Goal: Contribute content

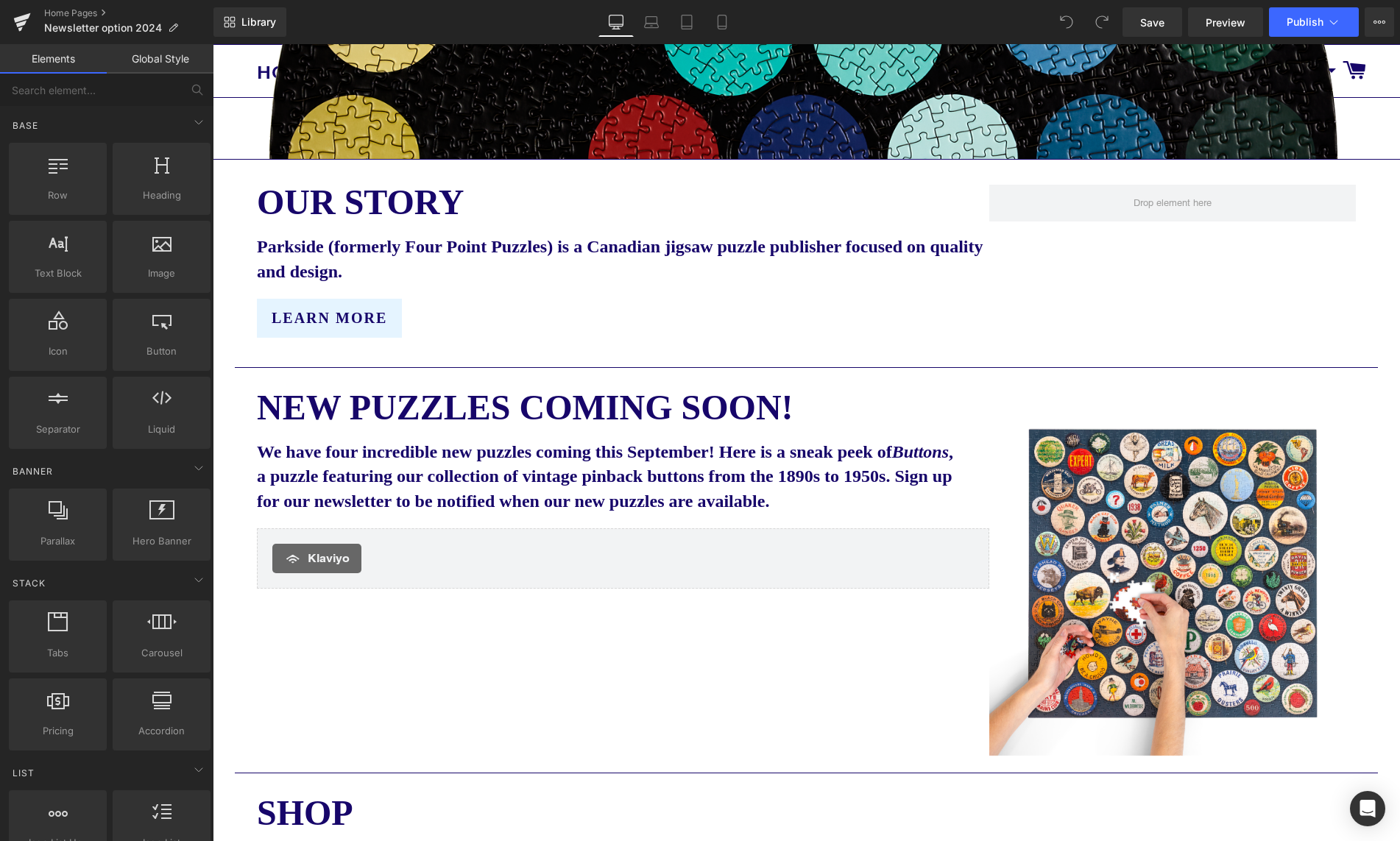
scroll to position [615, 0]
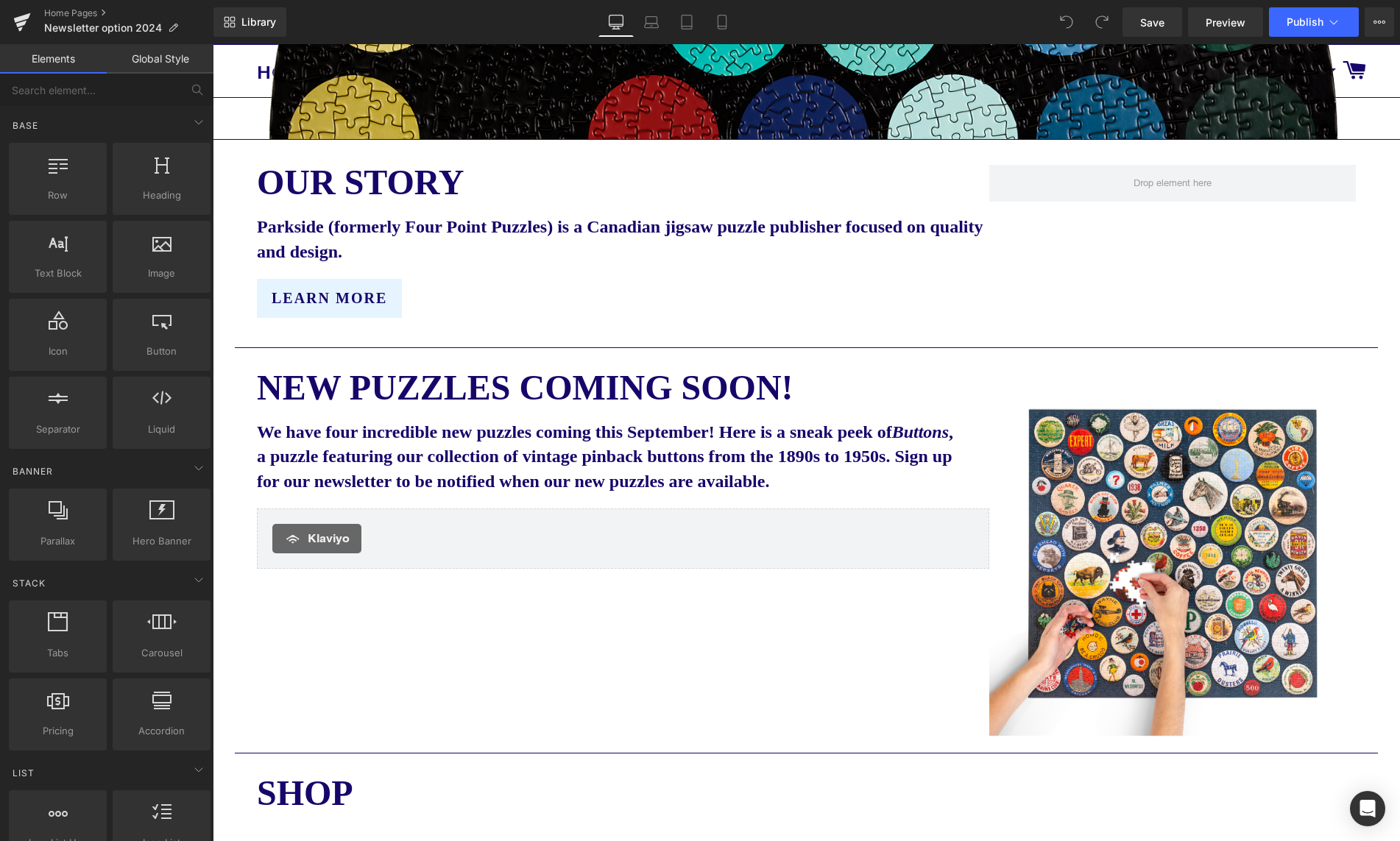
click at [540, 446] on p "We have four incredible new puzzles coming this September! Here is a sneak peek…" at bounding box center [609, 457] width 703 height 74
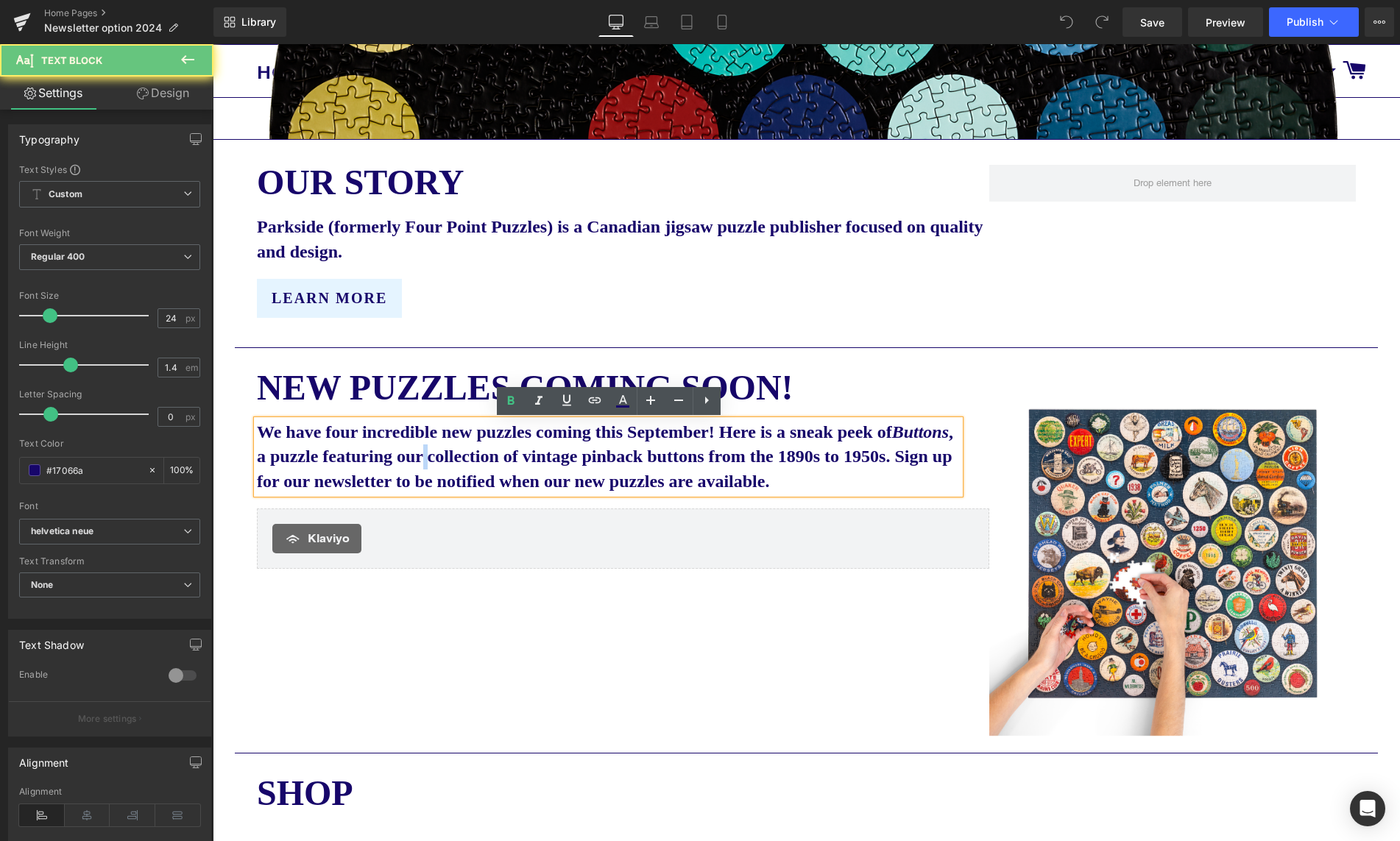
click at [540, 446] on p "We have four incredible new puzzles coming this September! Here is a sneak peek…" at bounding box center [609, 457] width 703 height 74
click at [757, 432] on b "We have four incredible new puzzles coming this September! Here is a sneak peek…" at bounding box center [605, 456] width 696 height 69
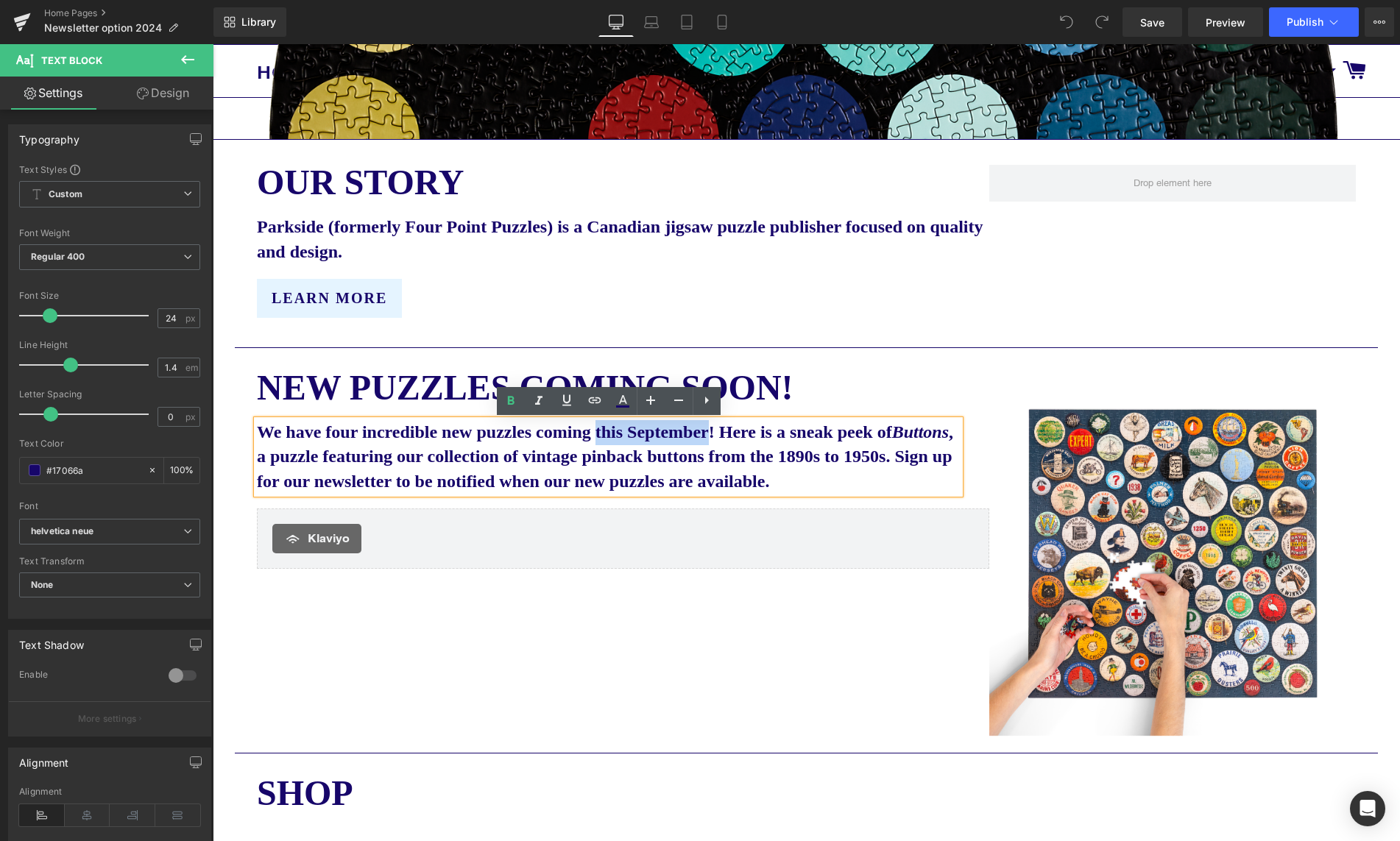
drag, startPoint x: 764, startPoint y: 432, endPoint x: 635, endPoint y: 435, distance: 129.0
click at [635, 435] on b "We have four incredible new puzzles coming this September! Here is a sneak peek…" at bounding box center [605, 456] width 696 height 69
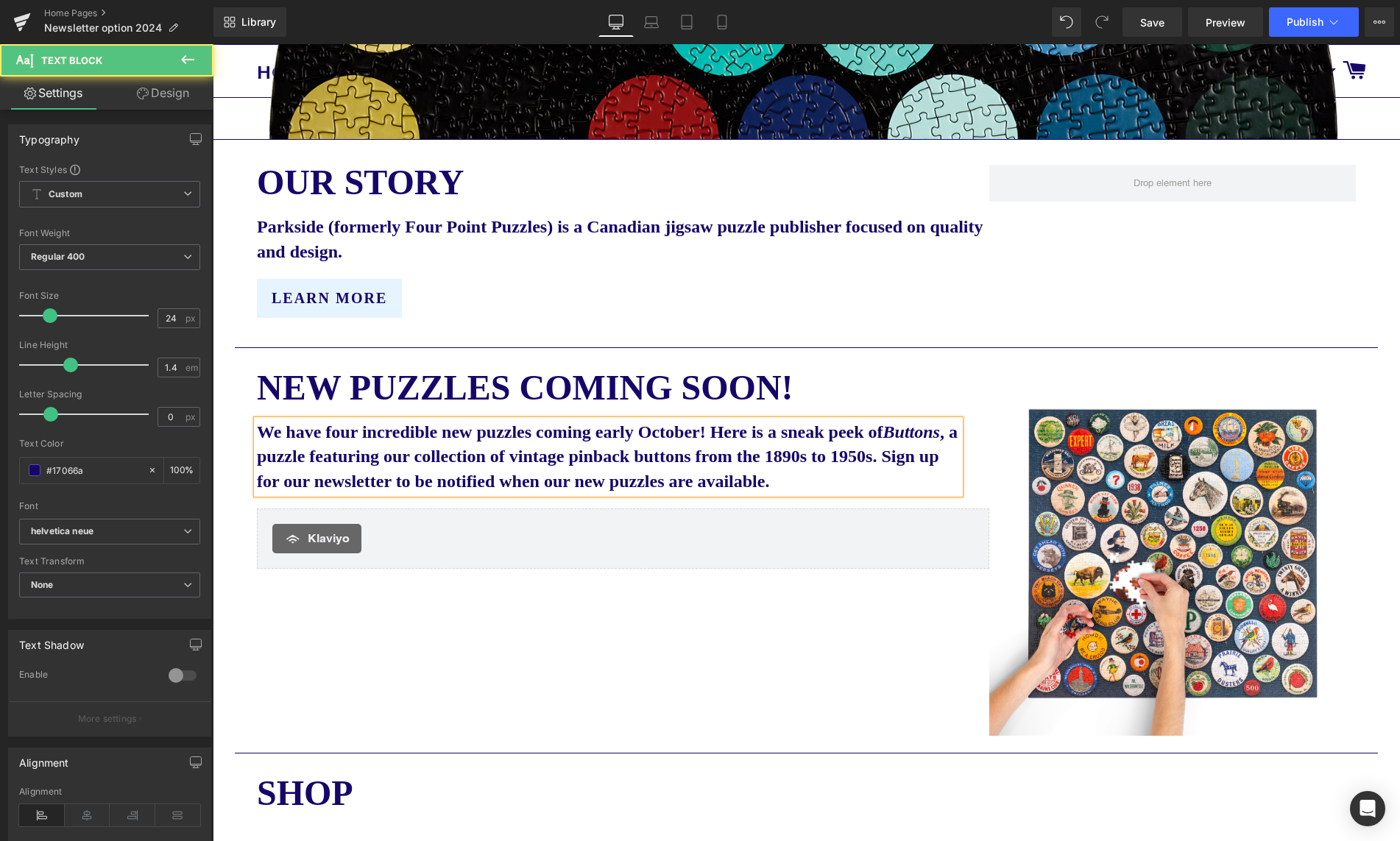
click at [884, 442] on icon "Buttons" at bounding box center [912, 431] width 57 height 19
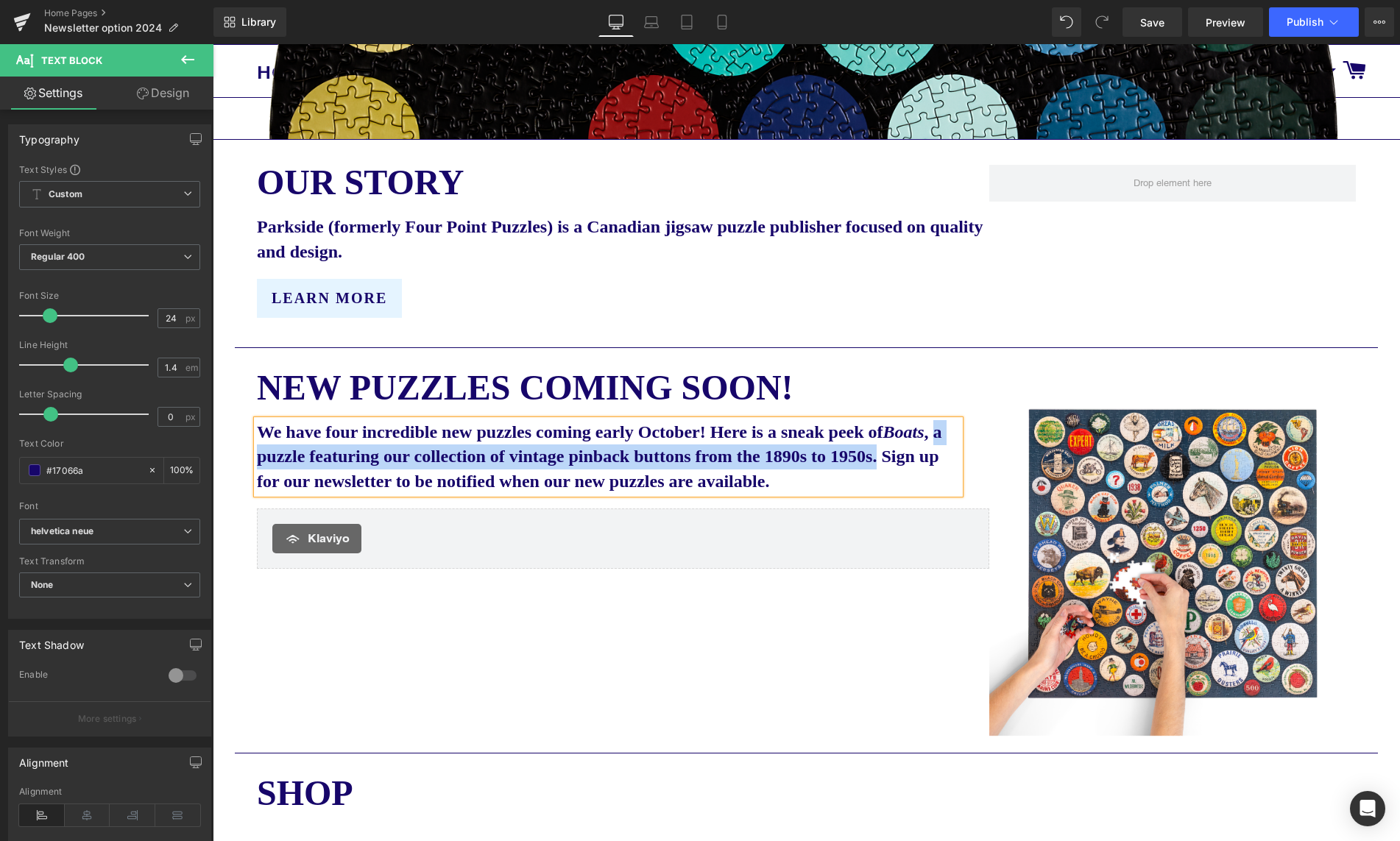
drag, startPoint x: 325, startPoint y: 461, endPoint x: 332, endPoint y: 485, distance: 25.0
click at [332, 485] on b "We have four incredible new puzzles coming early October! Here is a sneak peek …" at bounding box center [599, 456] width 685 height 69
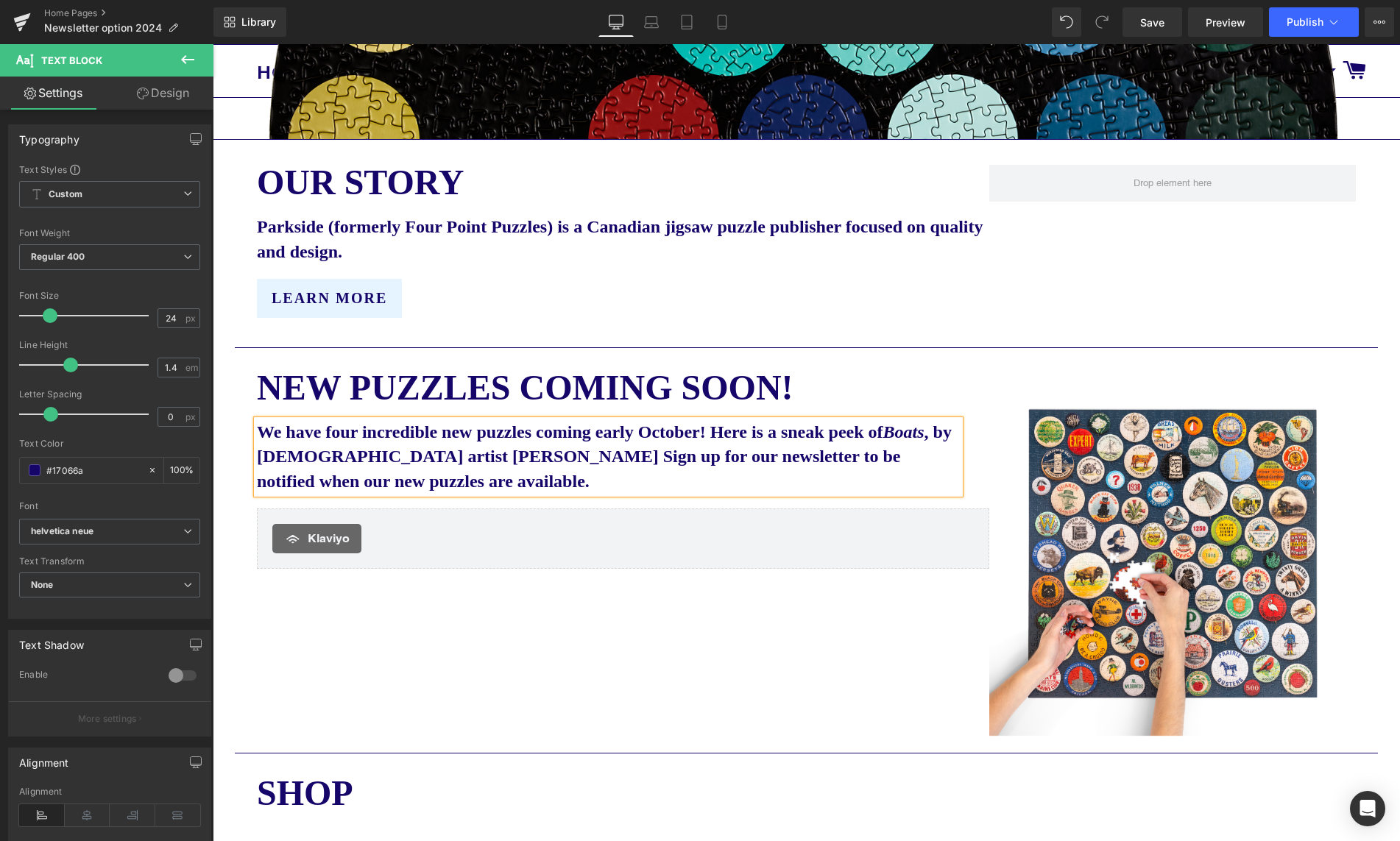
drag, startPoint x: 311, startPoint y: 467, endPoint x: 317, endPoint y: 495, distance: 28.6
click at [311, 467] on b "We have four incredible new puzzles coming early October! Here is a sneak peek …" at bounding box center [605, 456] width 695 height 69
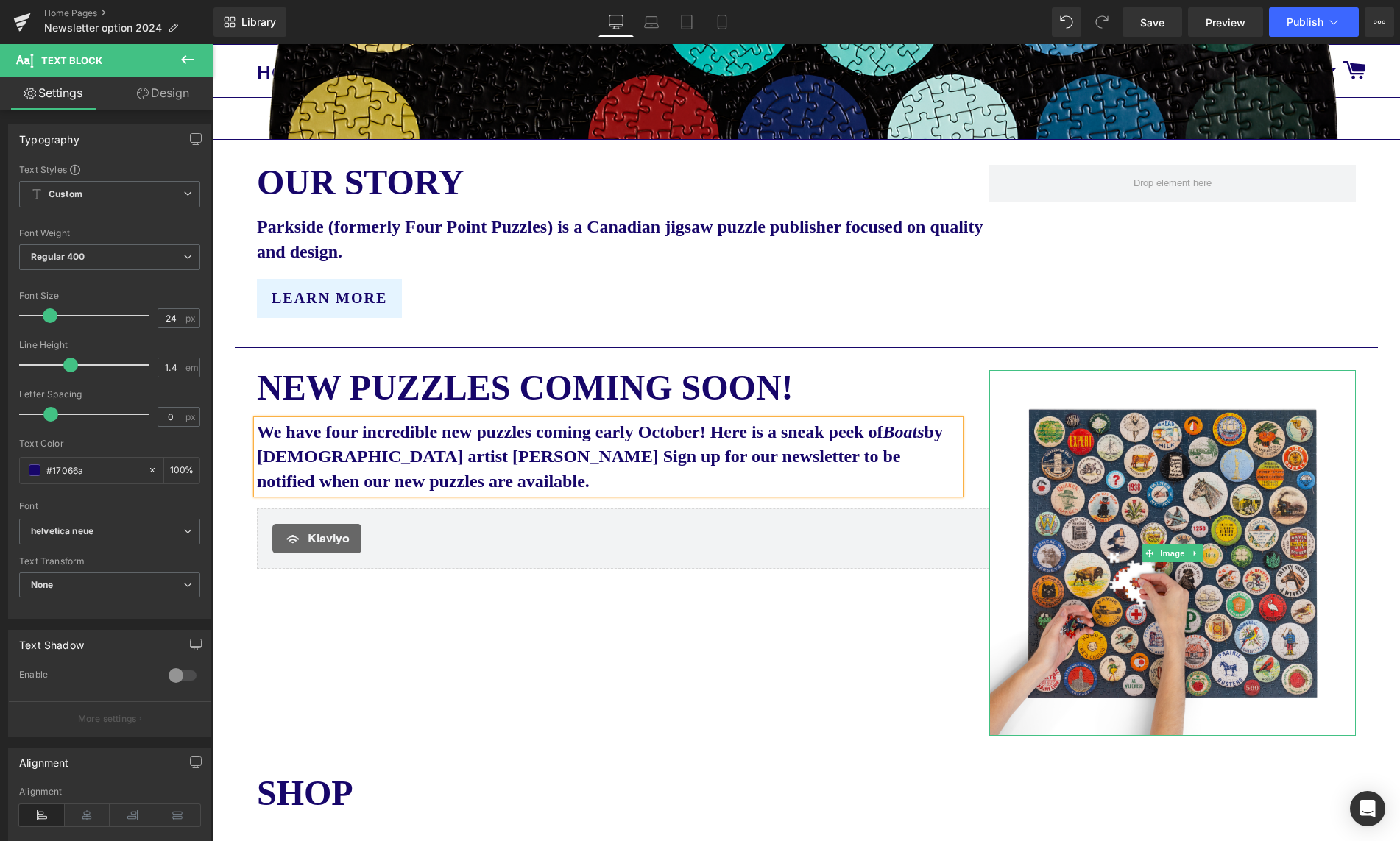
click at [1171, 576] on img at bounding box center [1172, 553] width 366 height 366
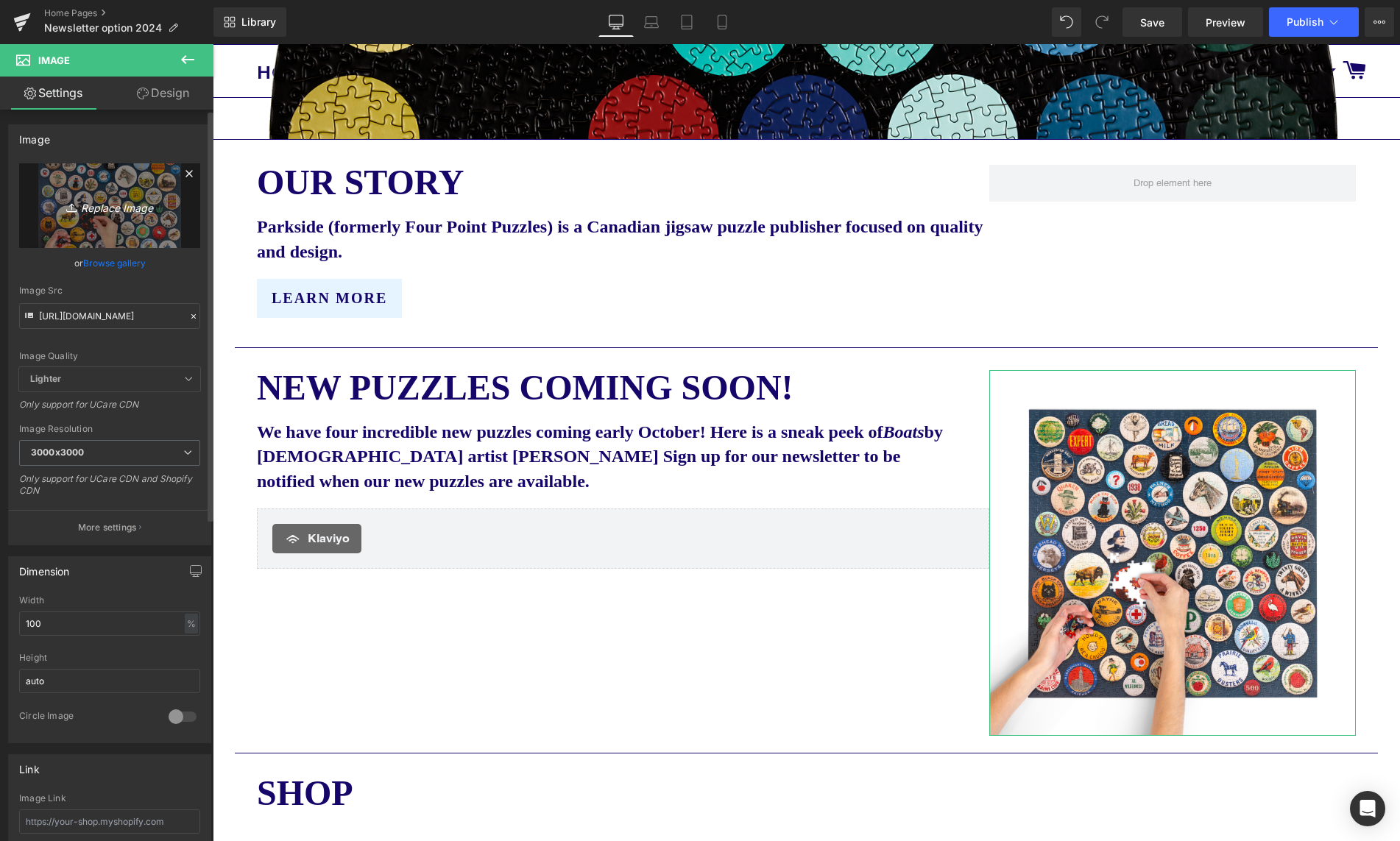
click at [119, 202] on icon "Replace Image" at bounding box center [109, 206] width 118 height 19
click at [78, 311] on input "[URL][DOMAIN_NAME]" at bounding box center [109, 315] width 181 height 25
paste input "oats_2_transparent.png?v=1757532927"
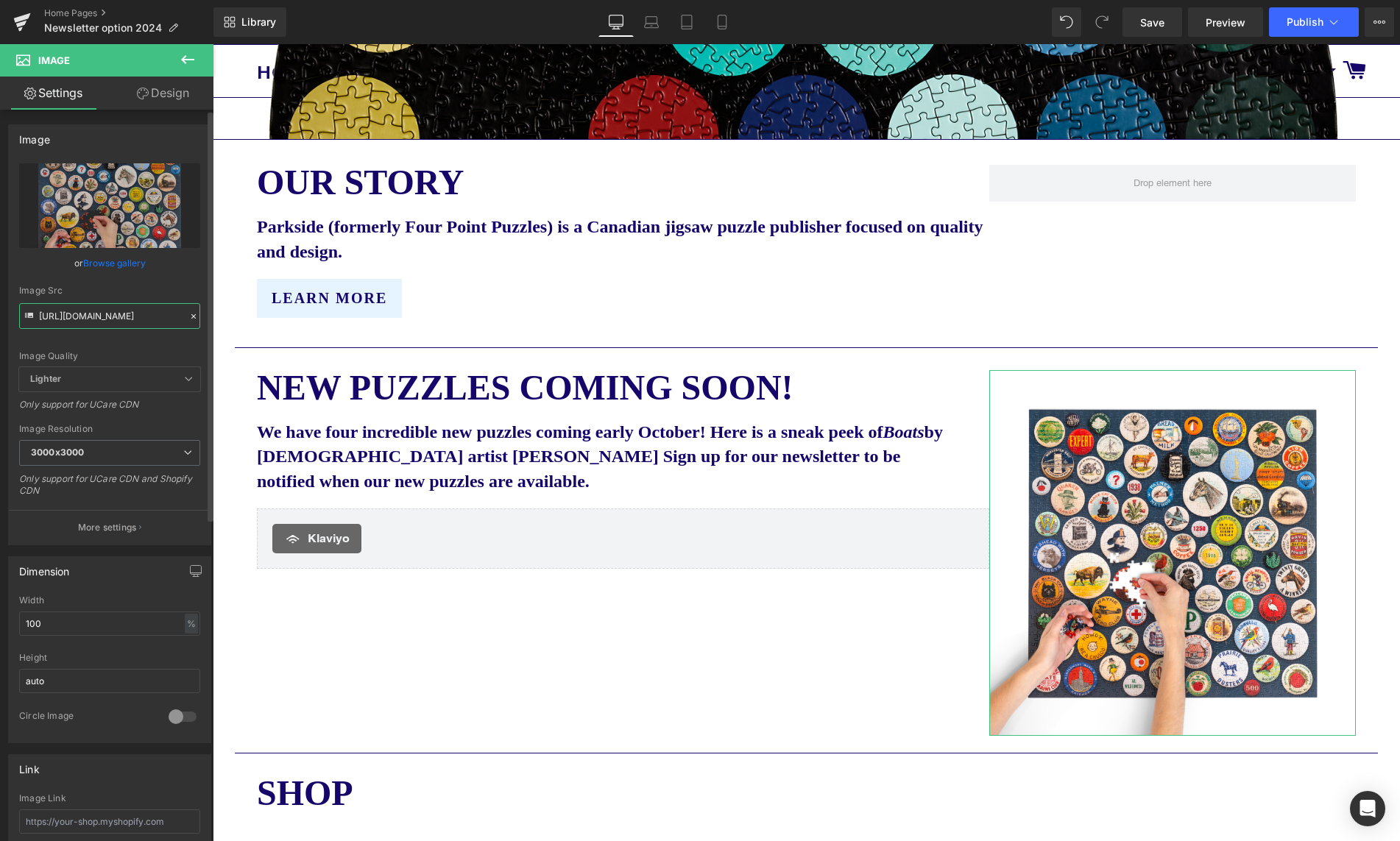
scroll to position [0, 305]
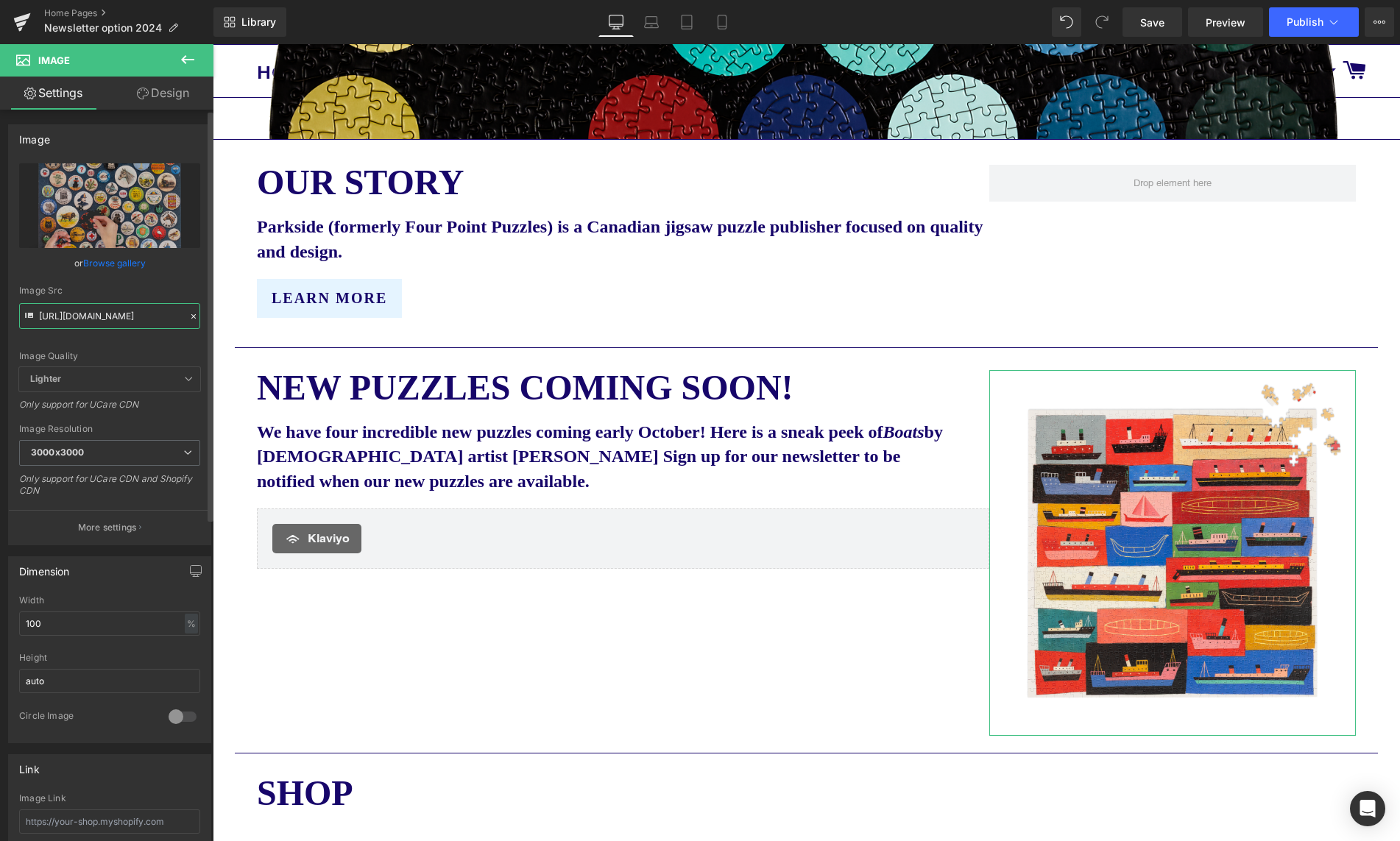
type input "[URL][DOMAIN_NAME]"
click at [175, 289] on div "Image Src" at bounding box center [109, 290] width 181 height 10
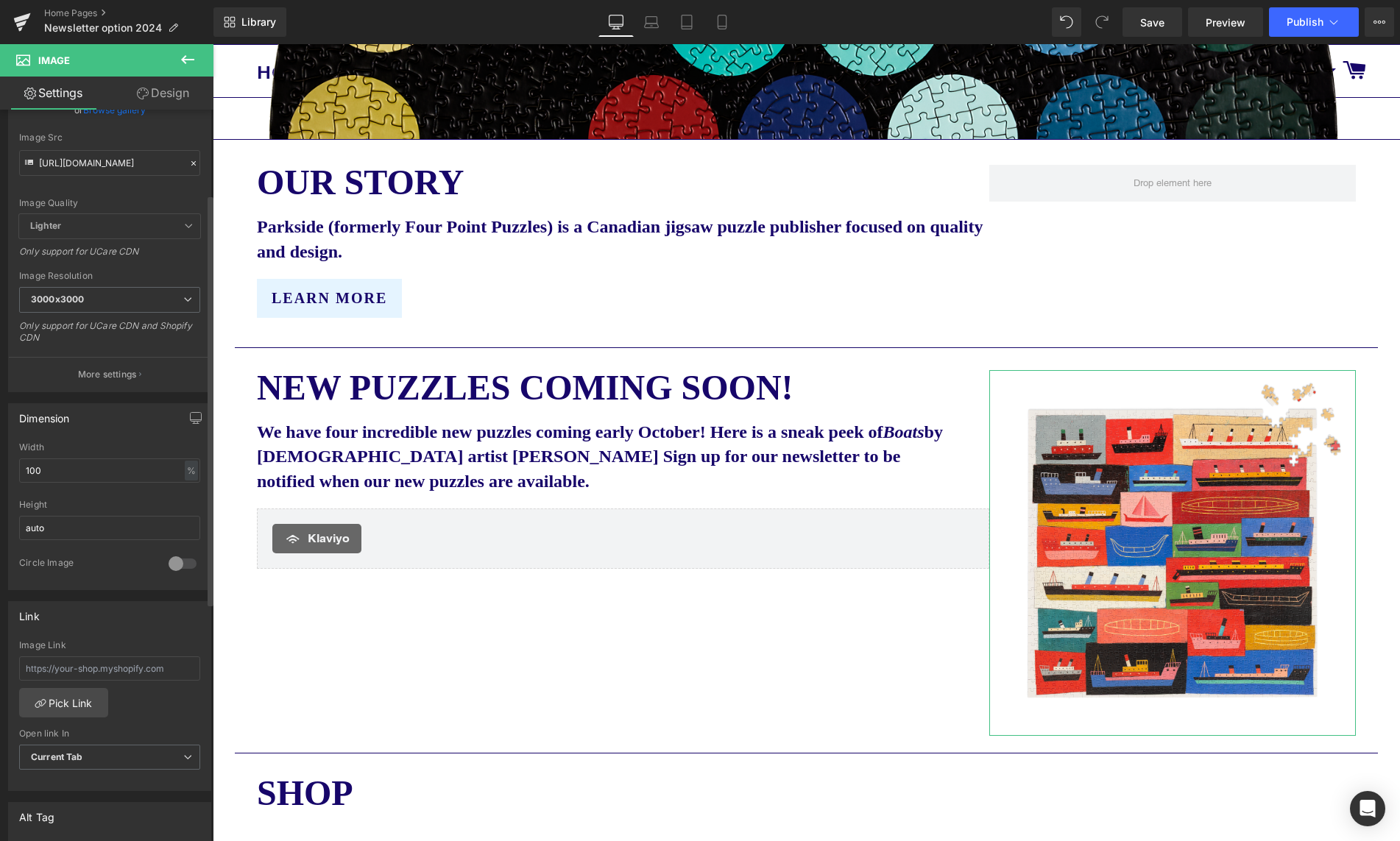
scroll to position [173, 0]
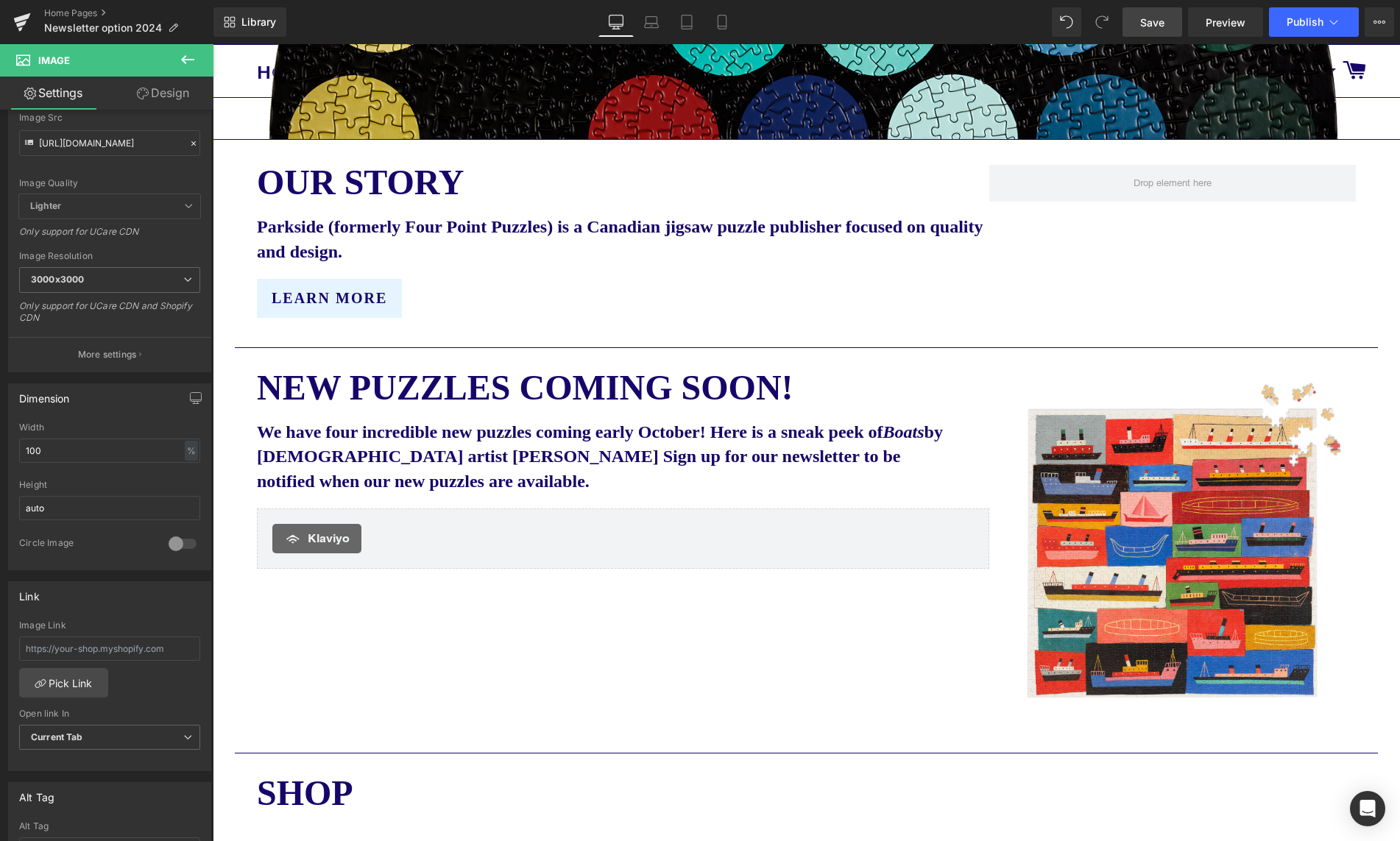
click at [1160, 23] on span "Save" at bounding box center [1152, 23] width 24 height 15
click at [1309, 22] on span "Publish" at bounding box center [1305, 22] width 37 height 12
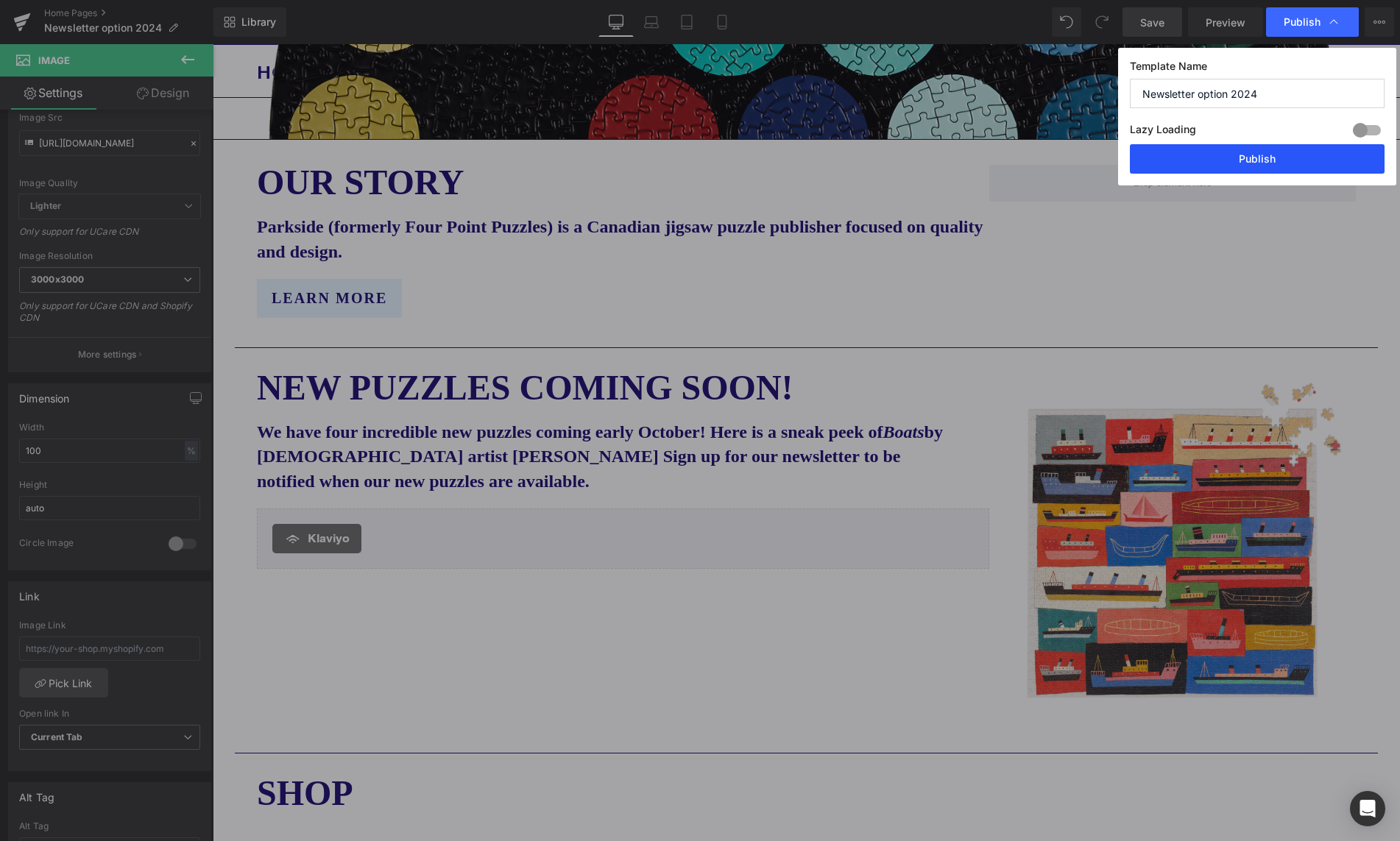
click at [1293, 164] on button "Publish" at bounding box center [1257, 158] width 254 height 29
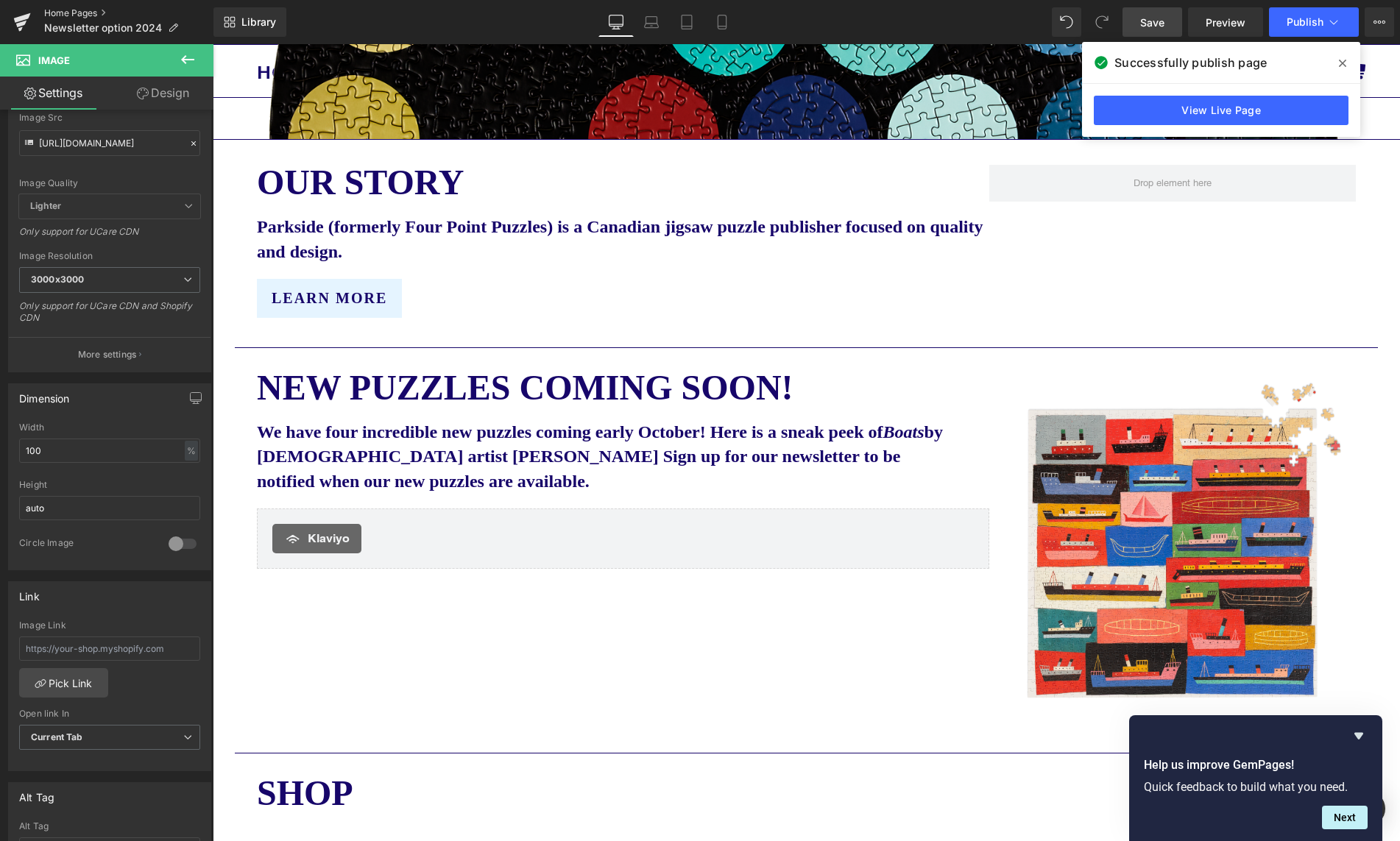
click at [84, 12] on link "Home Pages" at bounding box center [129, 13] width 170 height 12
click at [75, 10] on link "Home Pages" at bounding box center [129, 13] width 170 height 12
